Goal: Transaction & Acquisition: Purchase product/service

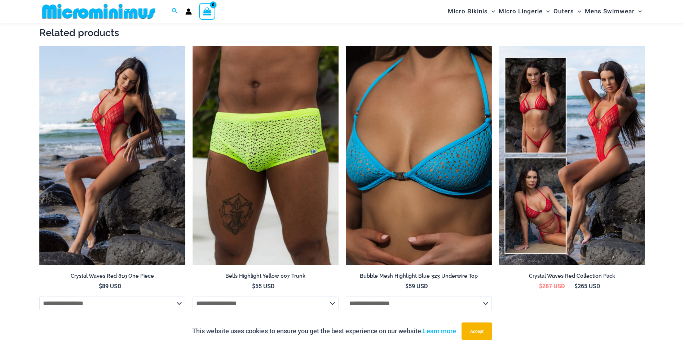
scroll to position [968, 0]
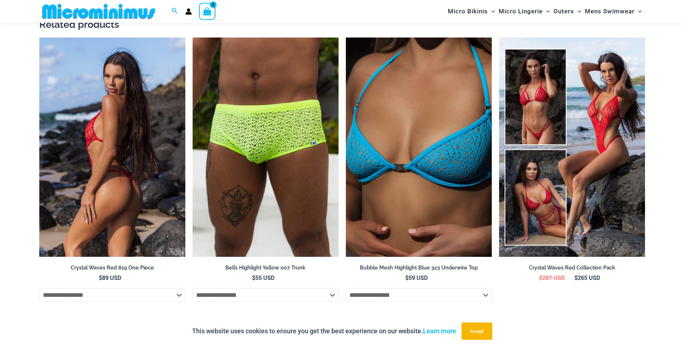
click at [132, 145] on img at bounding box center [112, 147] width 146 height 219
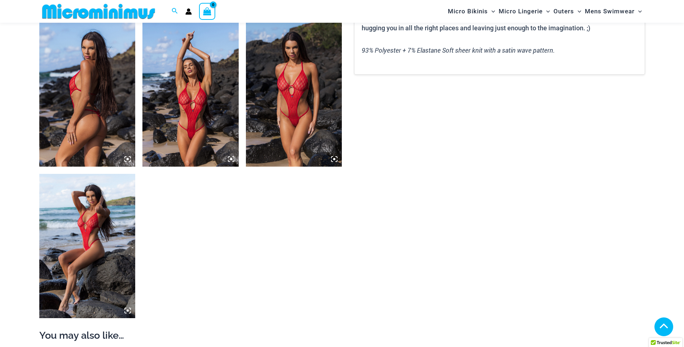
scroll to position [505, 0]
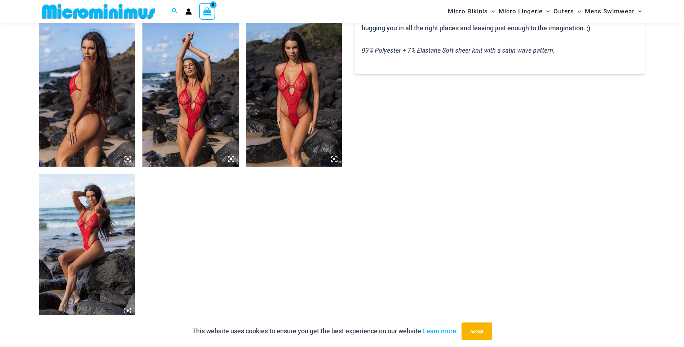
click at [107, 118] on img at bounding box center [87, 94] width 96 height 144
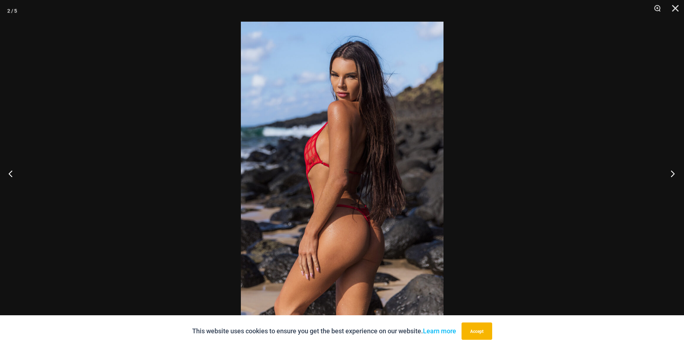
click at [675, 169] on button "Next" at bounding box center [670, 174] width 27 height 36
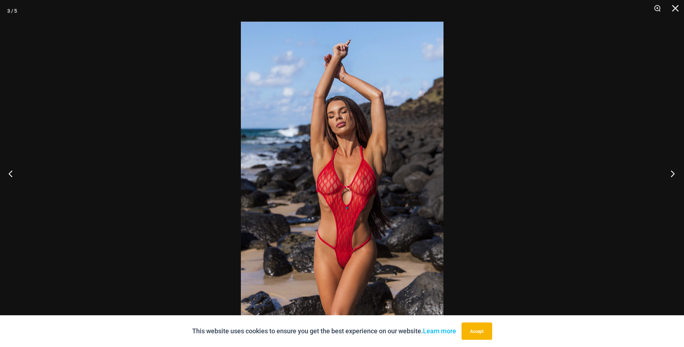
click at [675, 169] on button "Next" at bounding box center [670, 174] width 27 height 36
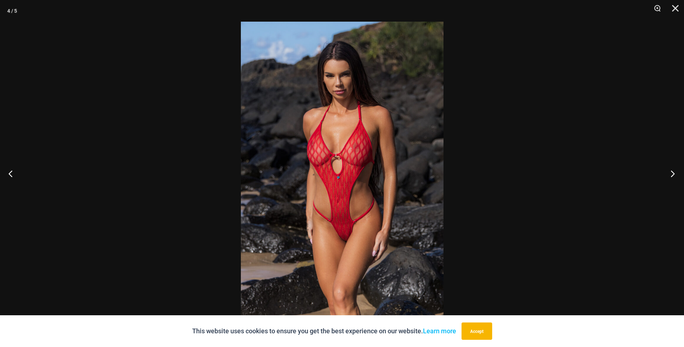
click at [675, 169] on button "Next" at bounding box center [670, 174] width 27 height 36
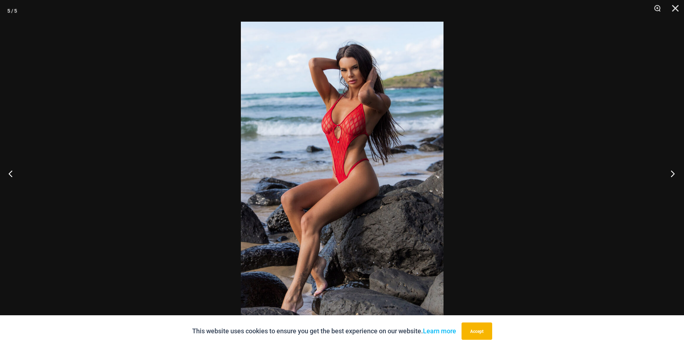
click at [675, 169] on button "Next" at bounding box center [670, 174] width 27 height 36
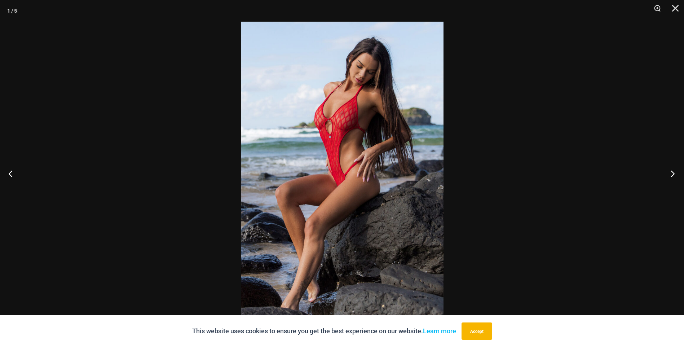
click at [675, 169] on button "Next" at bounding box center [670, 174] width 27 height 36
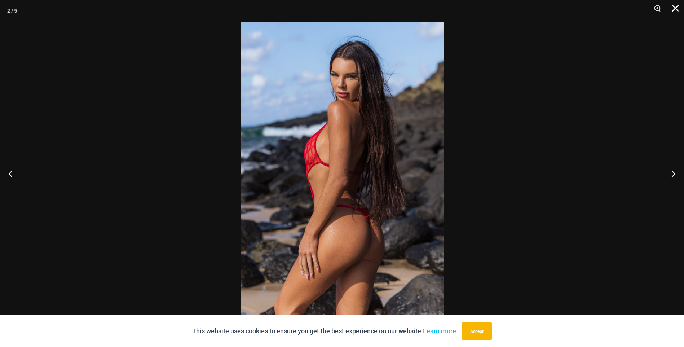
click at [673, 9] on button "Close" at bounding box center [673, 11] width 18 height 22
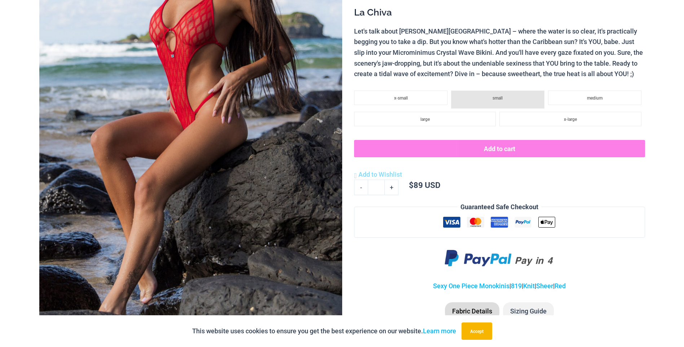
scroll to position [0, 0]
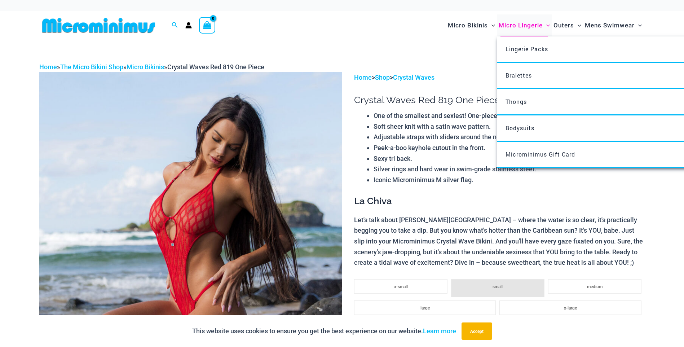
click at [525, 24] on span "Micro Lingerie" at bounding box center [521, 25] width 44 height 18
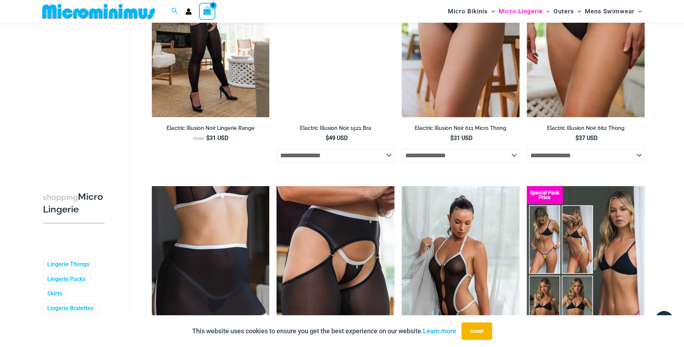
scroll to position [1509, 0]
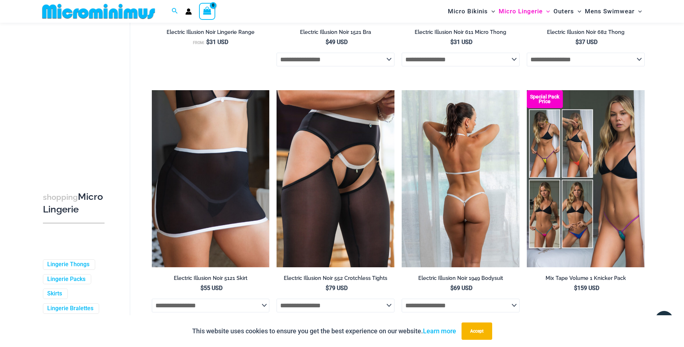
click at [474, 176] on img at bounding box center [461, 178] width 118 height 177
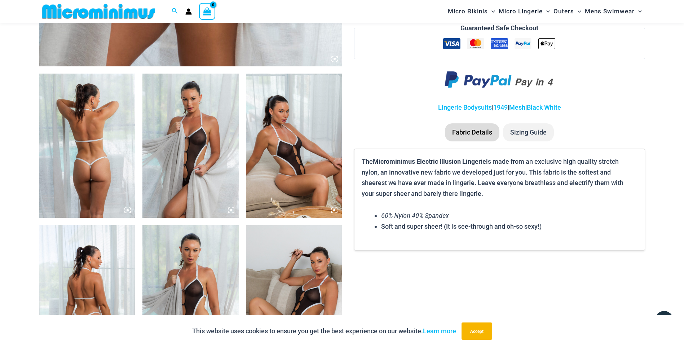
scroll to position [467, 0]
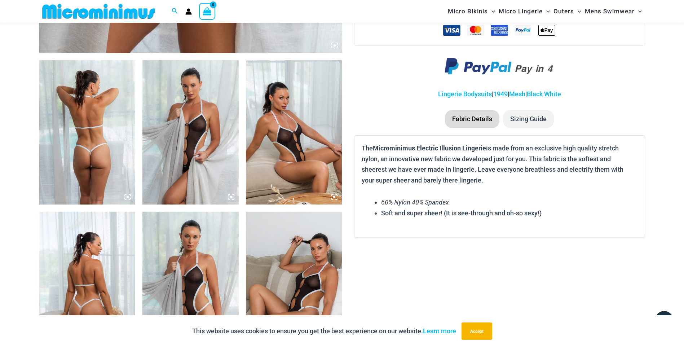
click at [194, 152] on img at bounding box center [191, 132] width 96 height 144
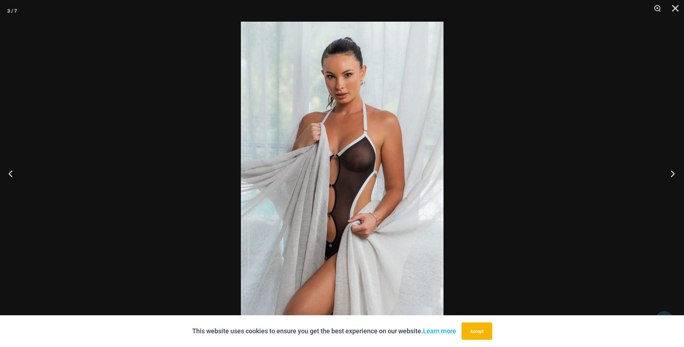
click at [674, 171] on button "Next" at bounding box center [670, 174] width 27 height 36
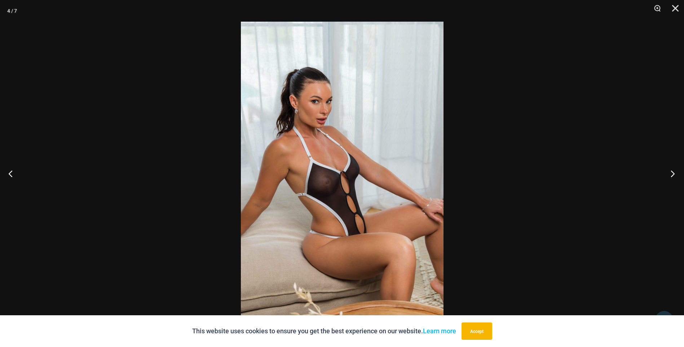
click at [674, 171] on button "Next" at bounding box center [670, 174] width 27 height 36
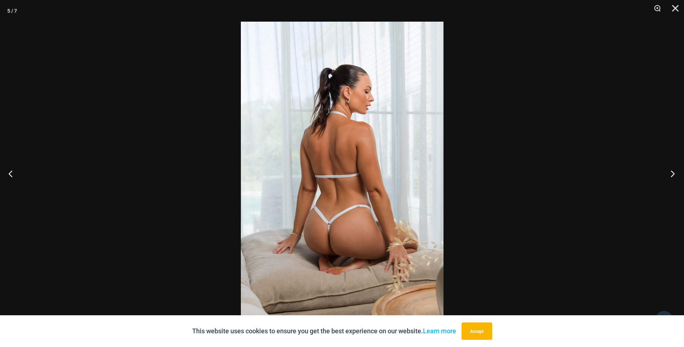
click at [674, 171] on button "Next" at bounding box center [670, 174] width 27 height 36
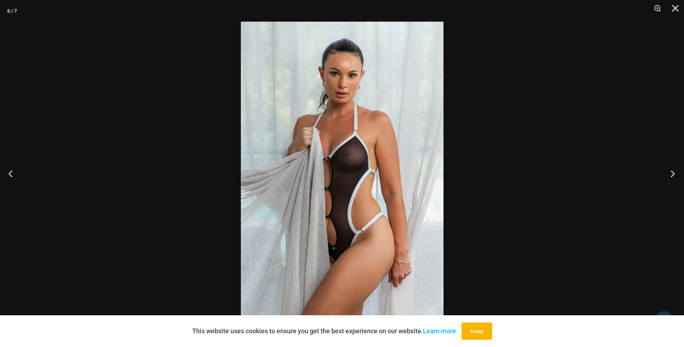
click at [674, 171] on button "Next" at bounding box center [670, 174] width 27 height 36
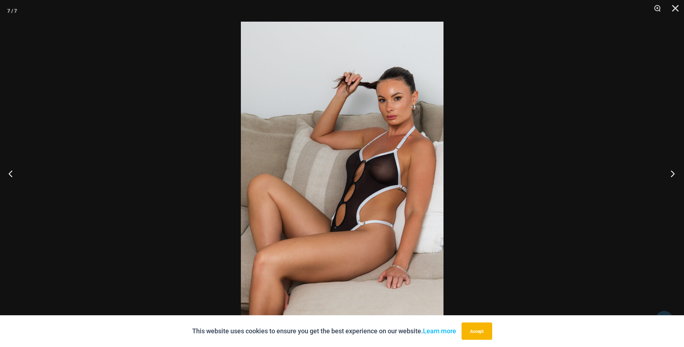
click at [674, 171] on button "Next" at bounding box center [670, 174] width 27 height 36
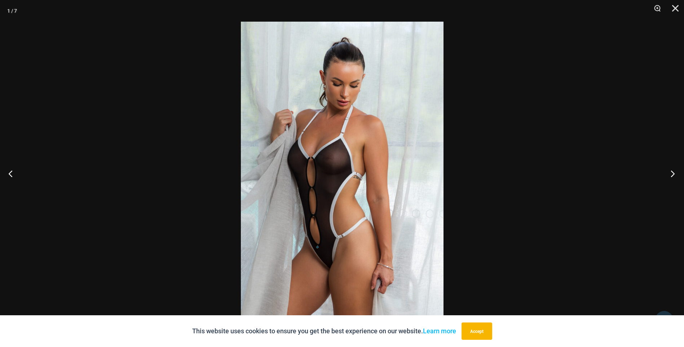
click at [674, 171] on button "Next" at bounding box center [670, 174] width 27 height 36
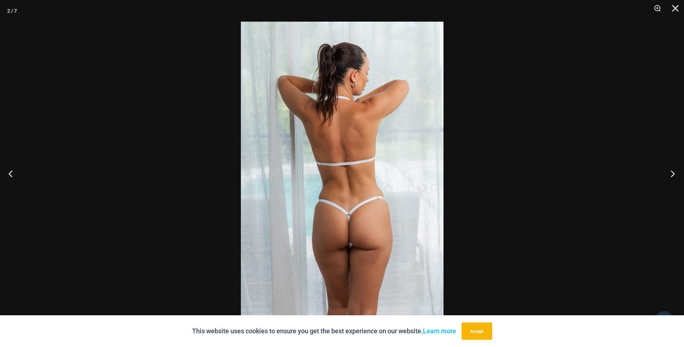
click at [674, 171] on button "Next" at bounding box center [670, 174] width 27 height 36
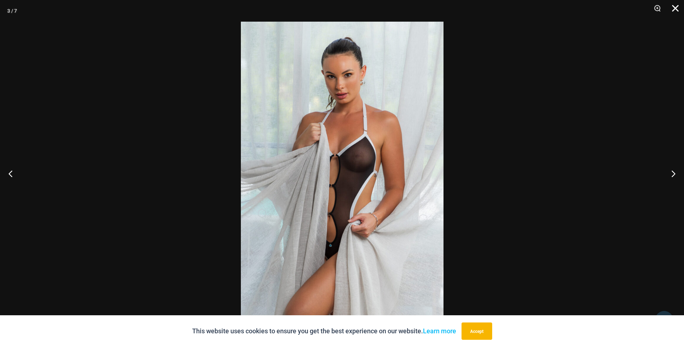
click at [676, 12] on button "Close" at bounding box center [673, 11] width 18 height 22
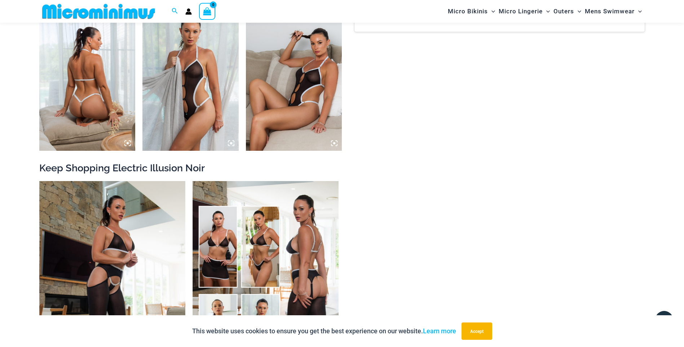
scroll to position [792, 0]
